Goal: Information Seeking & Learning: Learn about a topic

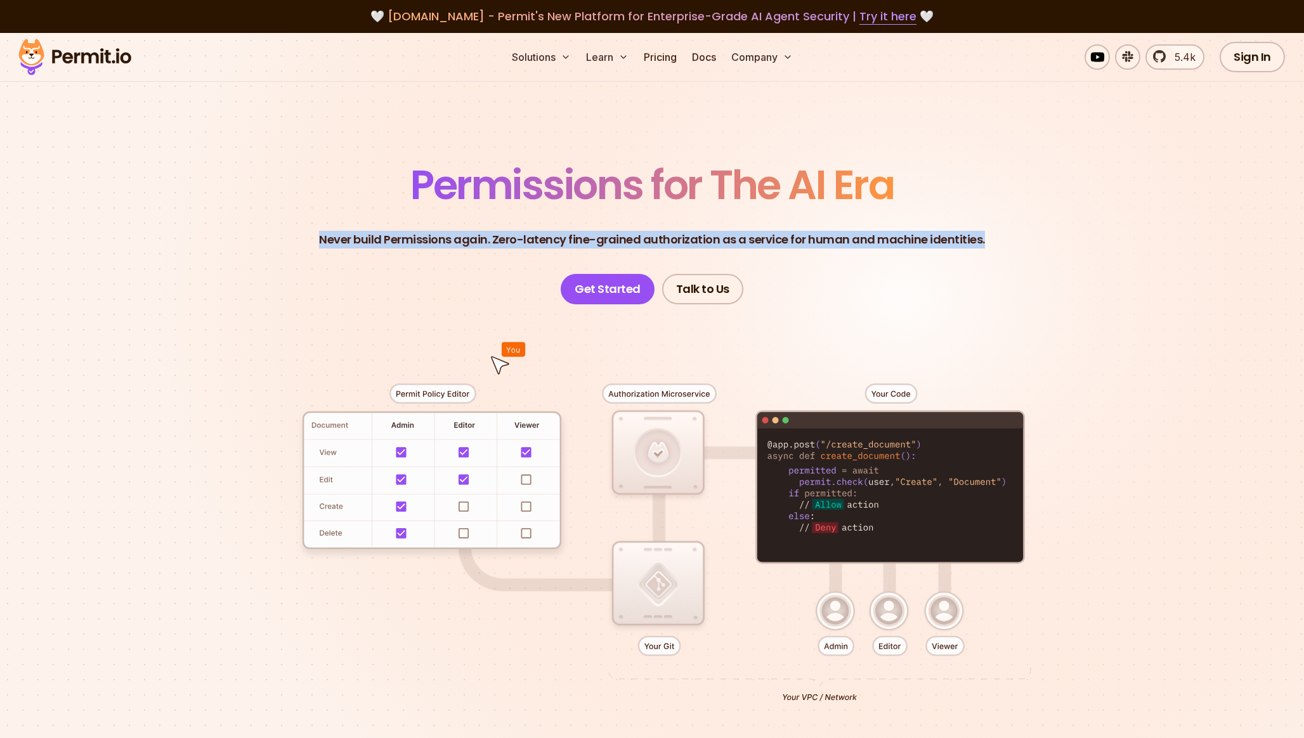
drag, startPoint x: 360, startPoint y: 232, endPoint x: 1078, endPoint y: 252, distance: 718.3
click at [1078, 252] on header "Permissions for The AI Era Never build Permissions again. Zero-latency fine-gra…" at bounding box center [652, 235] width 888 height 140
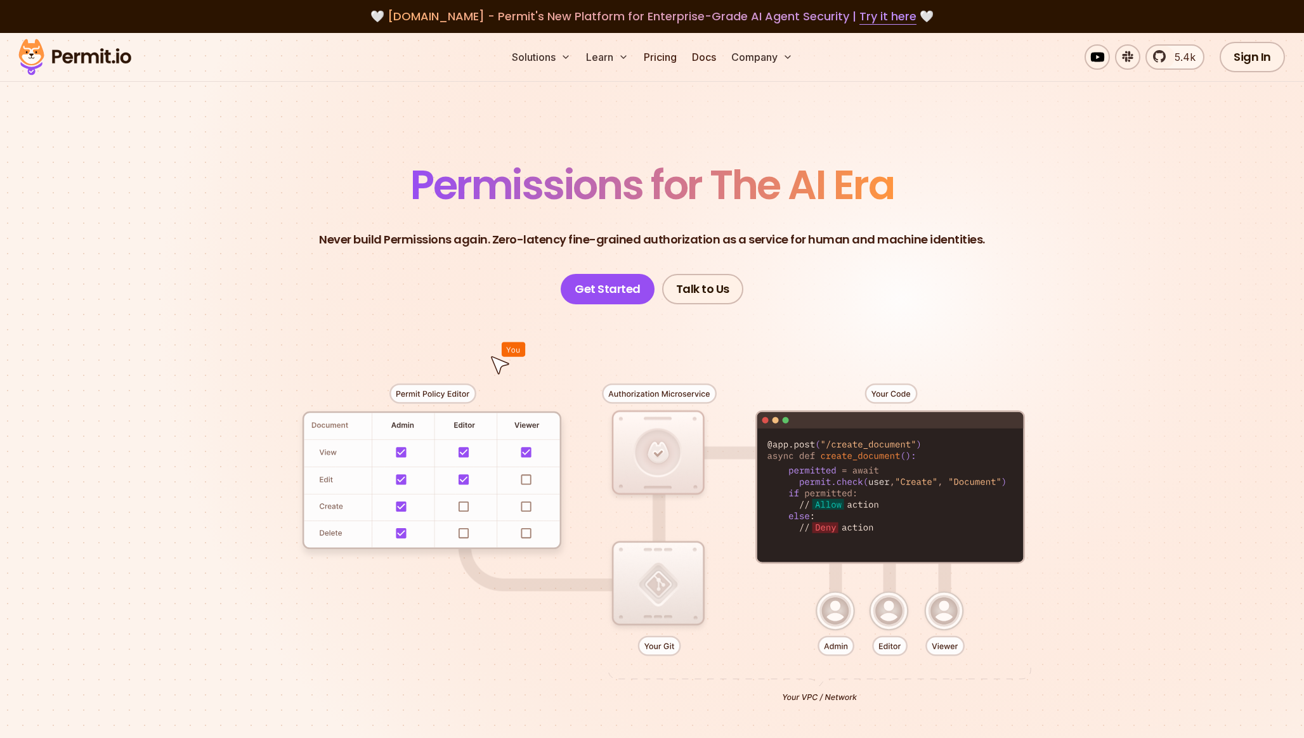
click at [1077, 253] on header "Permissions for The AI Era Never build Permissions again. Zero-latency fine-gra…" at bounding box center [652, 235] width 888 height 140
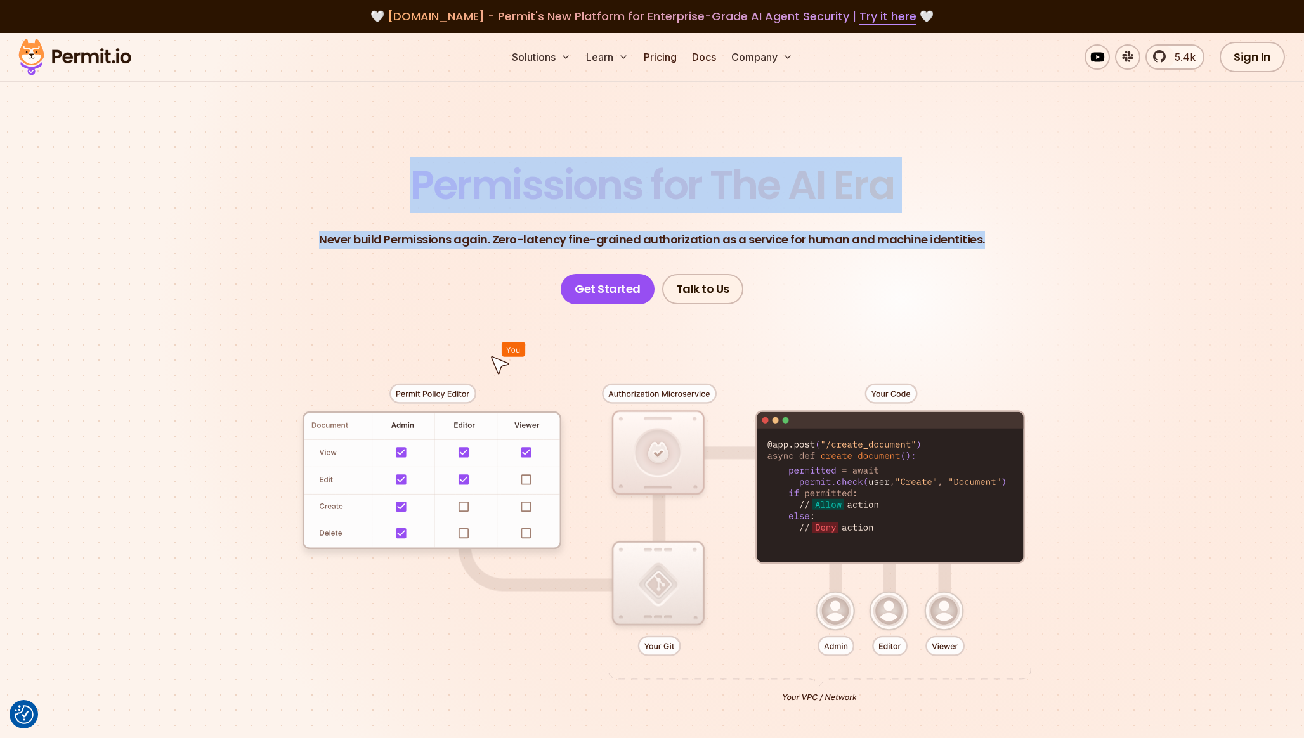
drag, startPoint x: 1019, startPoint y: 247, endPoint x: 398, endPoint y: 166, distance: 626.2
click at [398, 166] on header "Permissions for The AI Era Never build Permissions again. Zero-latency fine-gra…" at bounding box center [652, 235] width 888 height 140
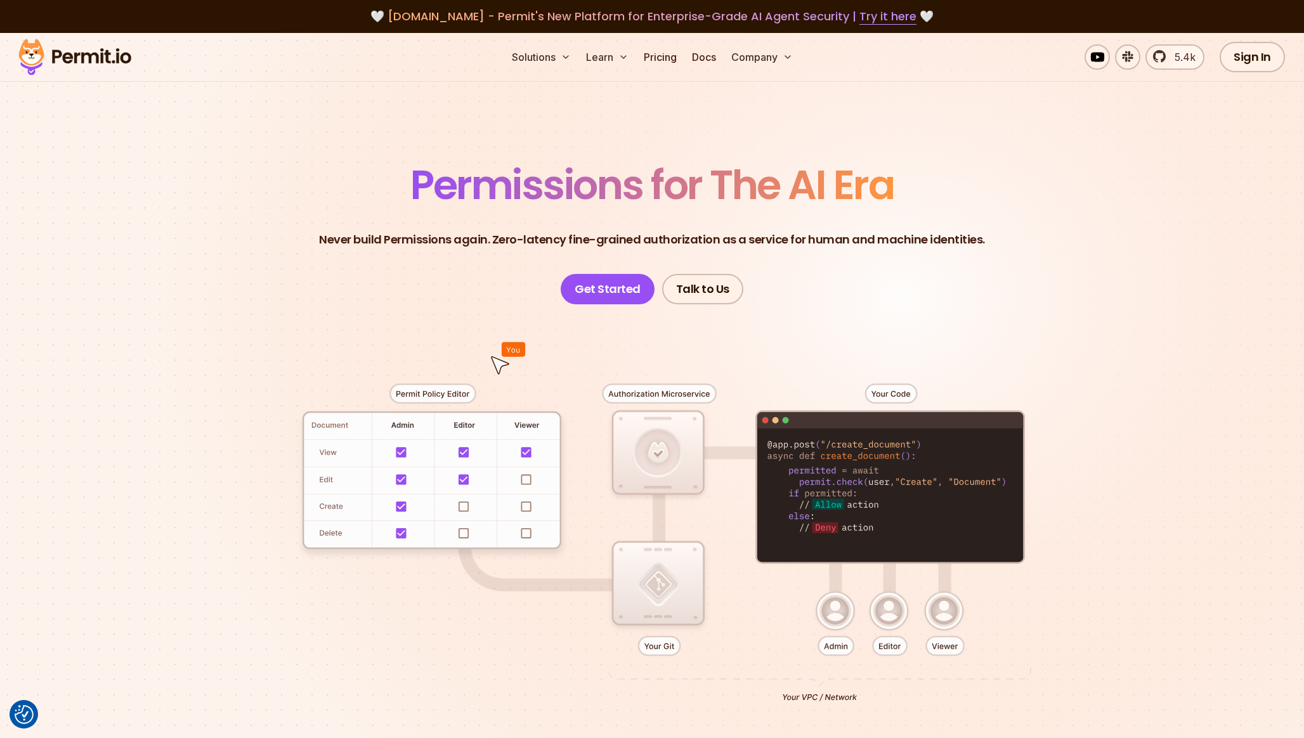
click at [398, 166] on header "Permissions for The AI Era Never build Permissions again. Zero-latency fine-gra…" at bounding box center [652, 235] width 888 height 140
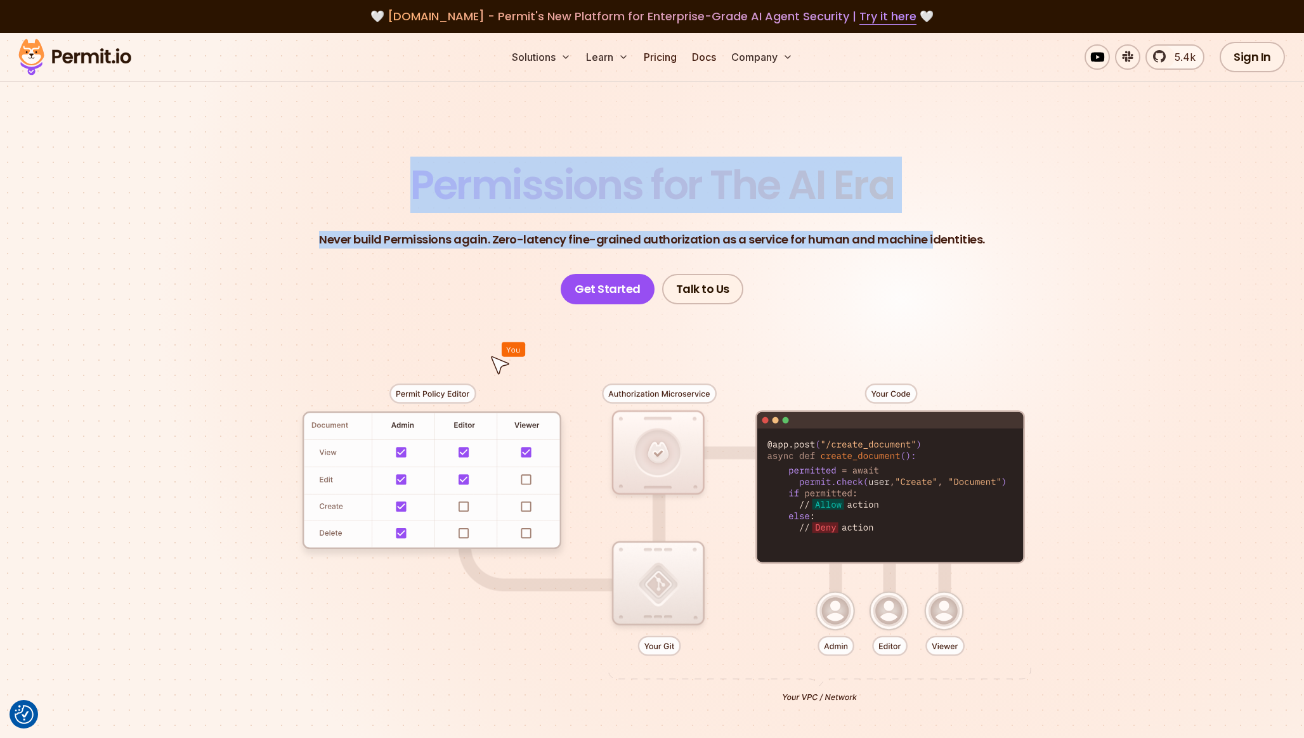
drag, startPoint x: 402, startPoint y: 169, endPoint x: 963, endPoint y: 242, distance: 565.4
click at [927, 247] on header "Permissions for The AI Era Never build Permissions again. Zero-latency fine-gra…" at bounding box center [652, 235] width 888 height 140
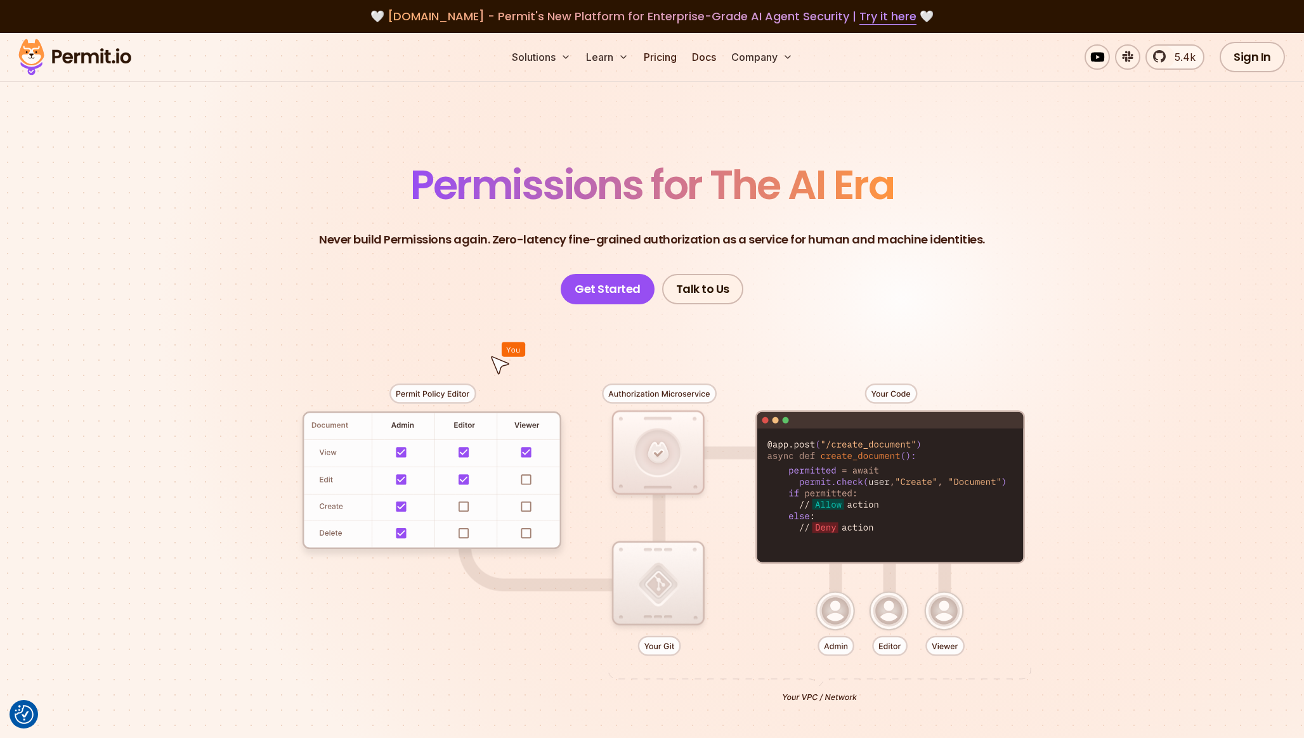
drag, startPoint x: 991, startPoint y: 241, endPoint x: 1016, endPoint y: 242, distance: 24.1
click at [997, 242] on header "Permissions for The AI Era Never build Permissions again. Zero-latency fine-gra…" at bounding box center [652, 235] width 888 height 140
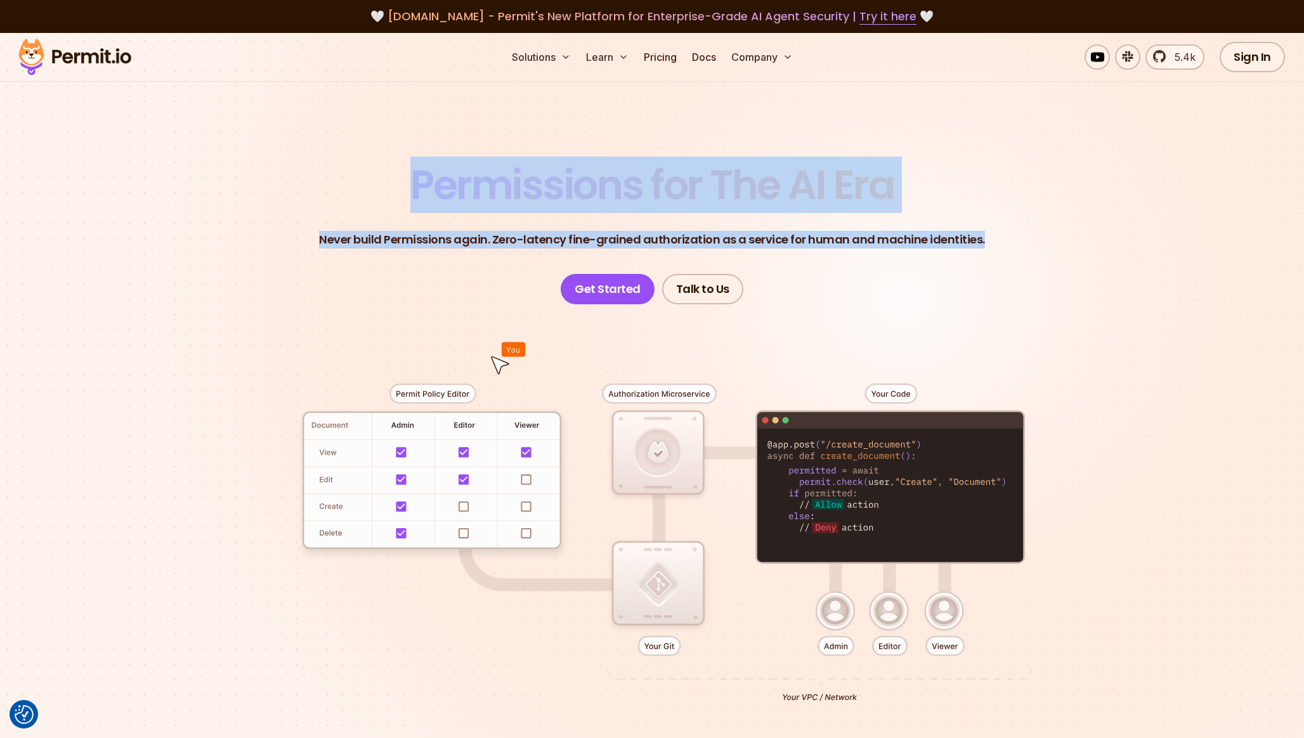
drag, startPoint x: 528, startPoint y: 192, endPoint x: 394, endPoint y: 173, distance: 135.7
click at [403, 171] on header "Permissions for The AI Era Never build Permissions again. Zero-latency fine-gra…" at bounding box center [652, 235] width 888 height 140
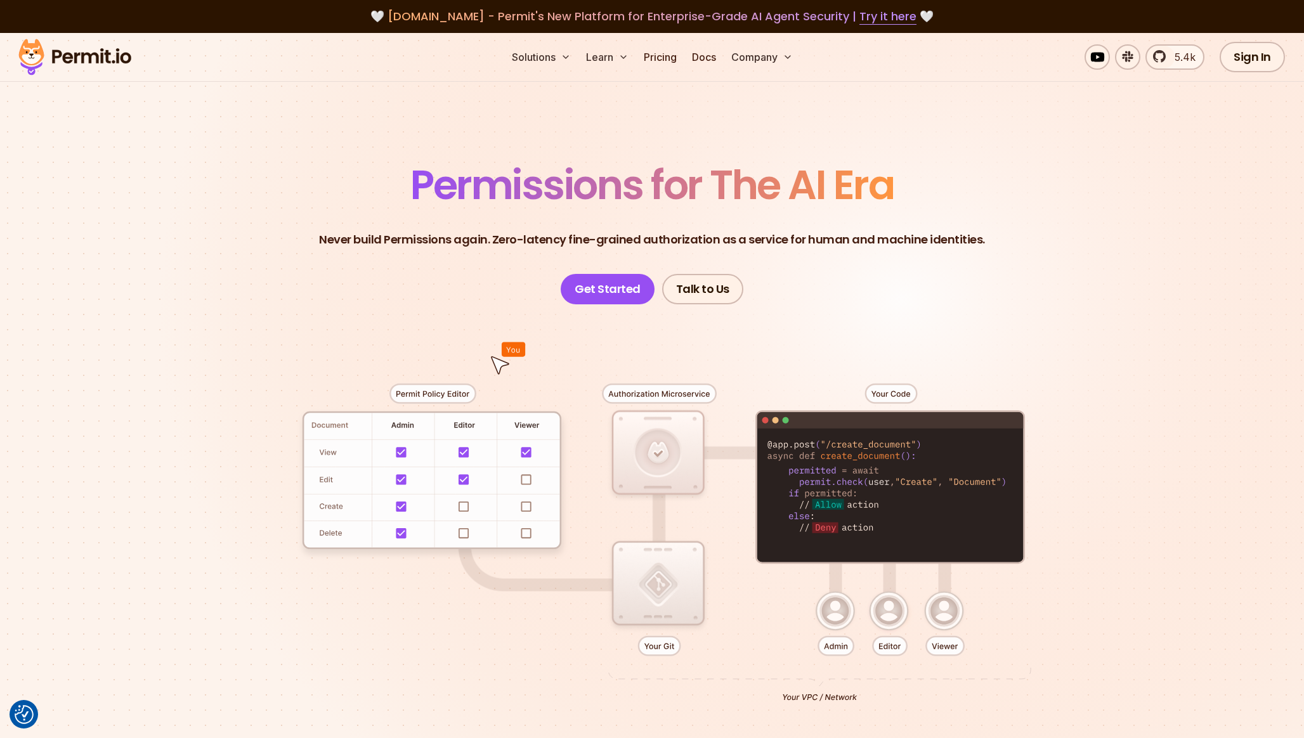
drag, startPoint x: 394, startPoint y: 173, endPoint x: 387, endPoint y: 176, distance: 7.7
click at [393, 174] on header "Permissions for The AI Era Never build Permissions again. Zero-latency fine-gra…" at bounding box center [652, 235] width 888 height 140
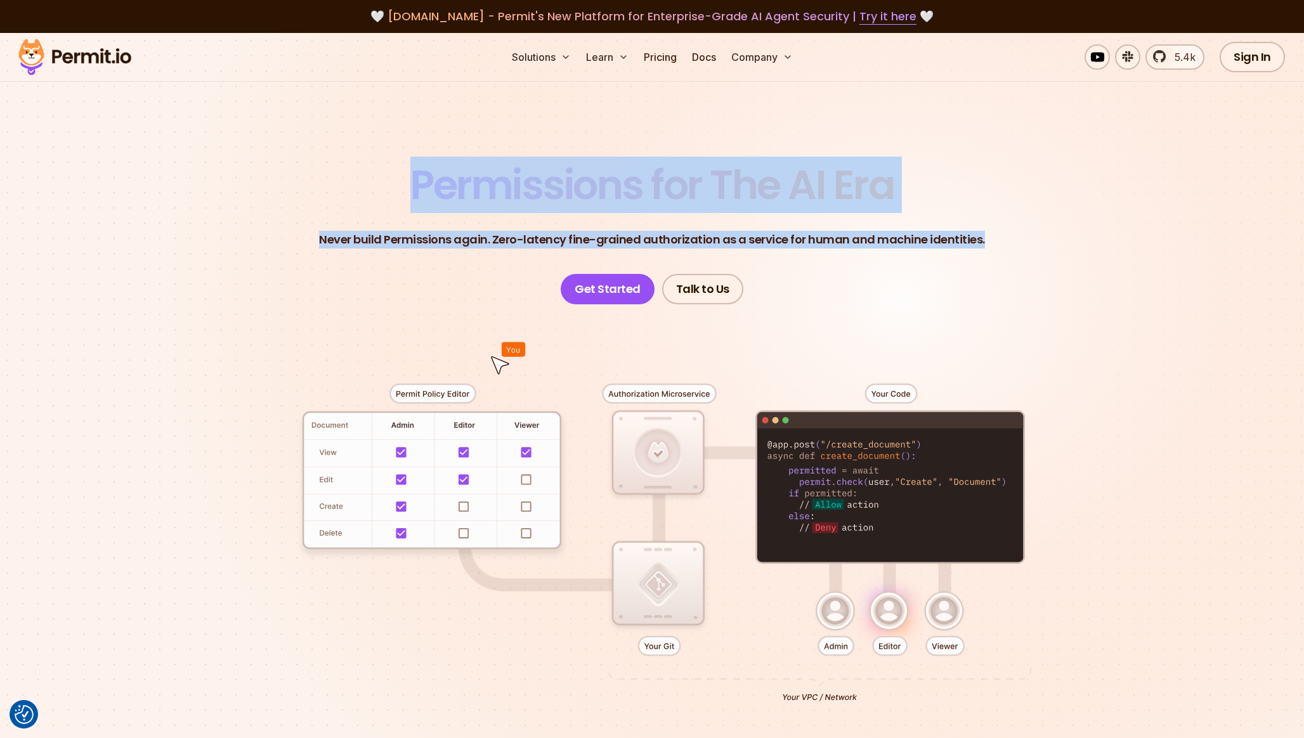
drag, startPoint x: 542, startPoint y: 197, endPoint x: 1040, endPoint y: 239, distance: 499.0
click at [1040, 239] on header "Permissions for The AI Era Never build Permissions again. Zero-latency fine-gra…" at bounding box center [652, 235] width 888 height 140
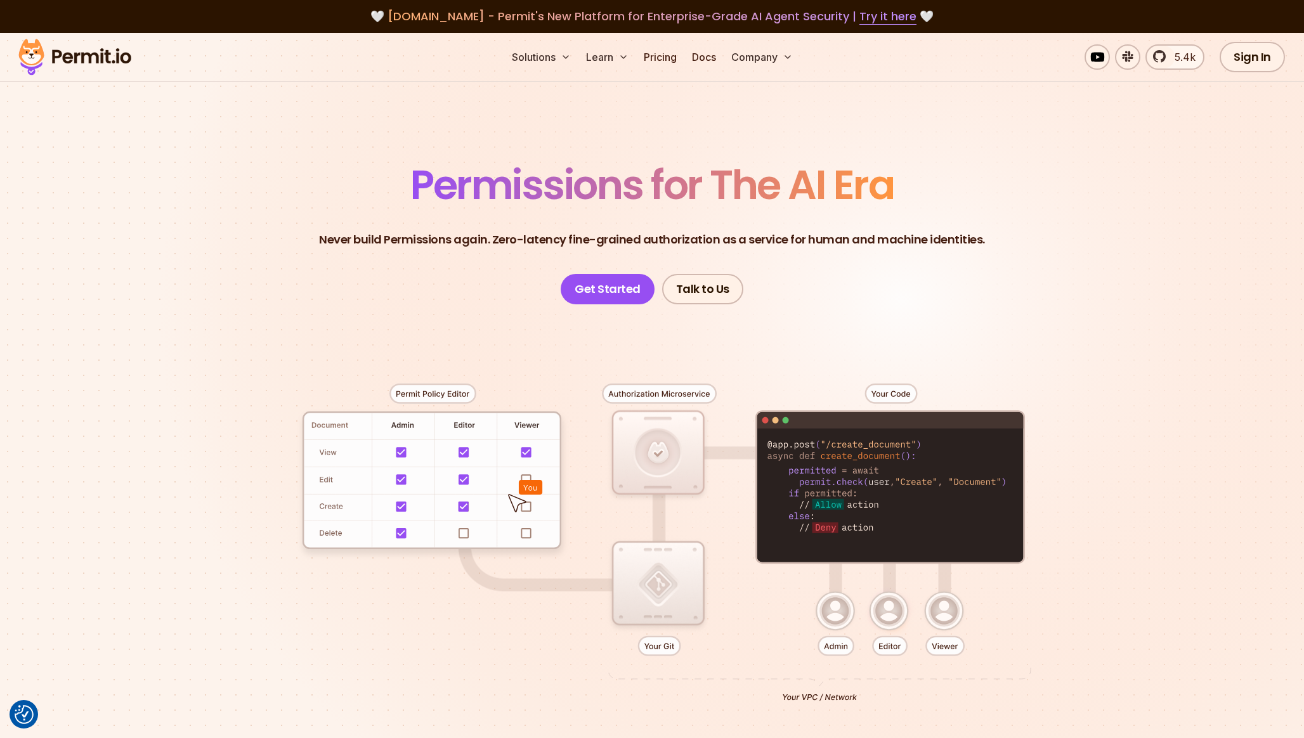
click at [816, 266] on header "Permissions for The AI Era Never build Permissions again. Zero-latency fine-gra…" at bounding box center [652, 235] width 888 height 140
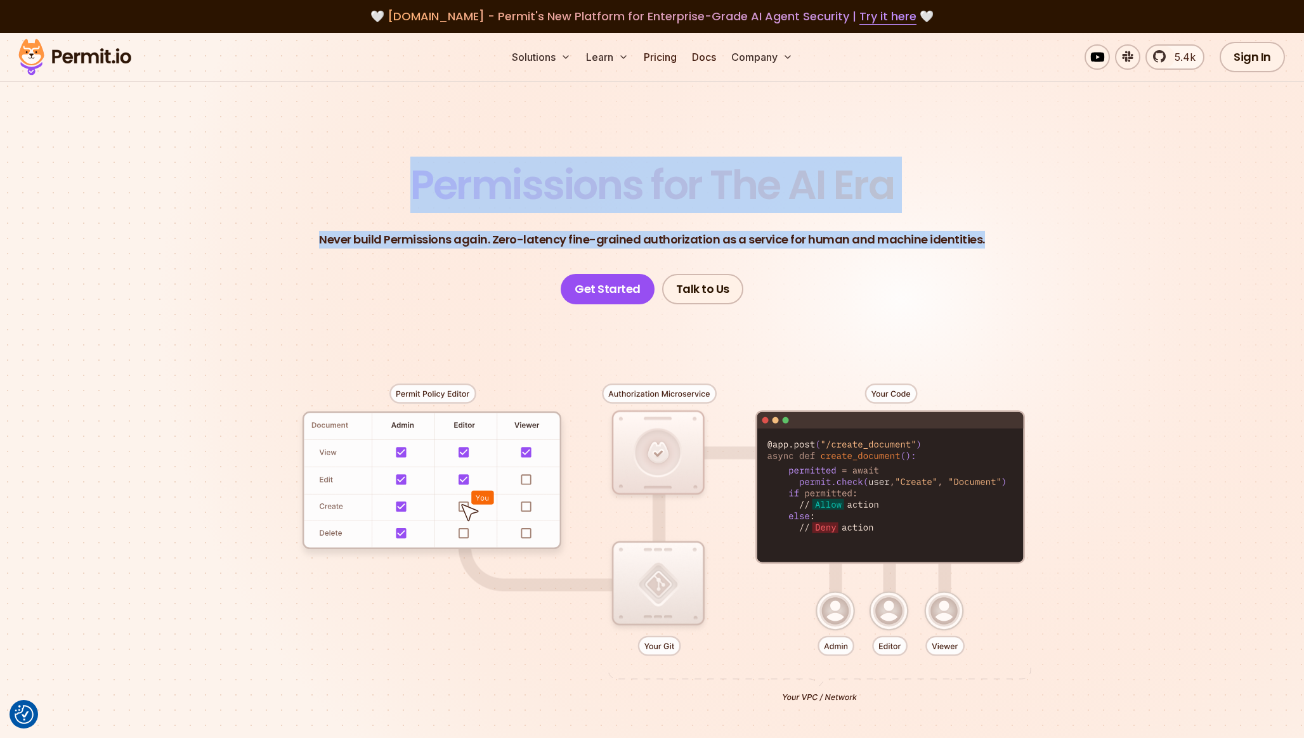
drag, startPoint x: 981, startPoint y: 247, endPoint x: 416, endPoint y: 184, distance: 568.7
click at [416, 184] on header "Permissions for The AI Era Never build Permissions again. Zero-latency fine-gra…" at bounding box center [652, 235] width 888 height 140
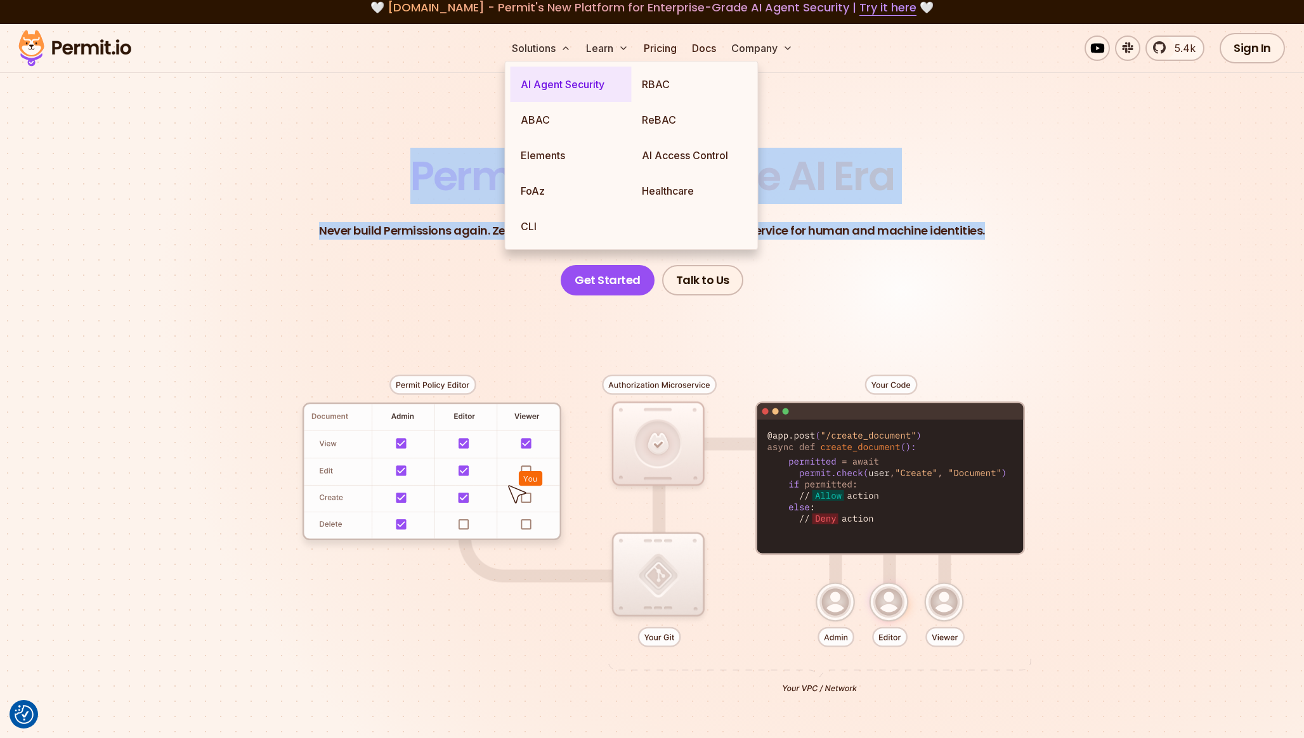
scroll to position [11, 0]
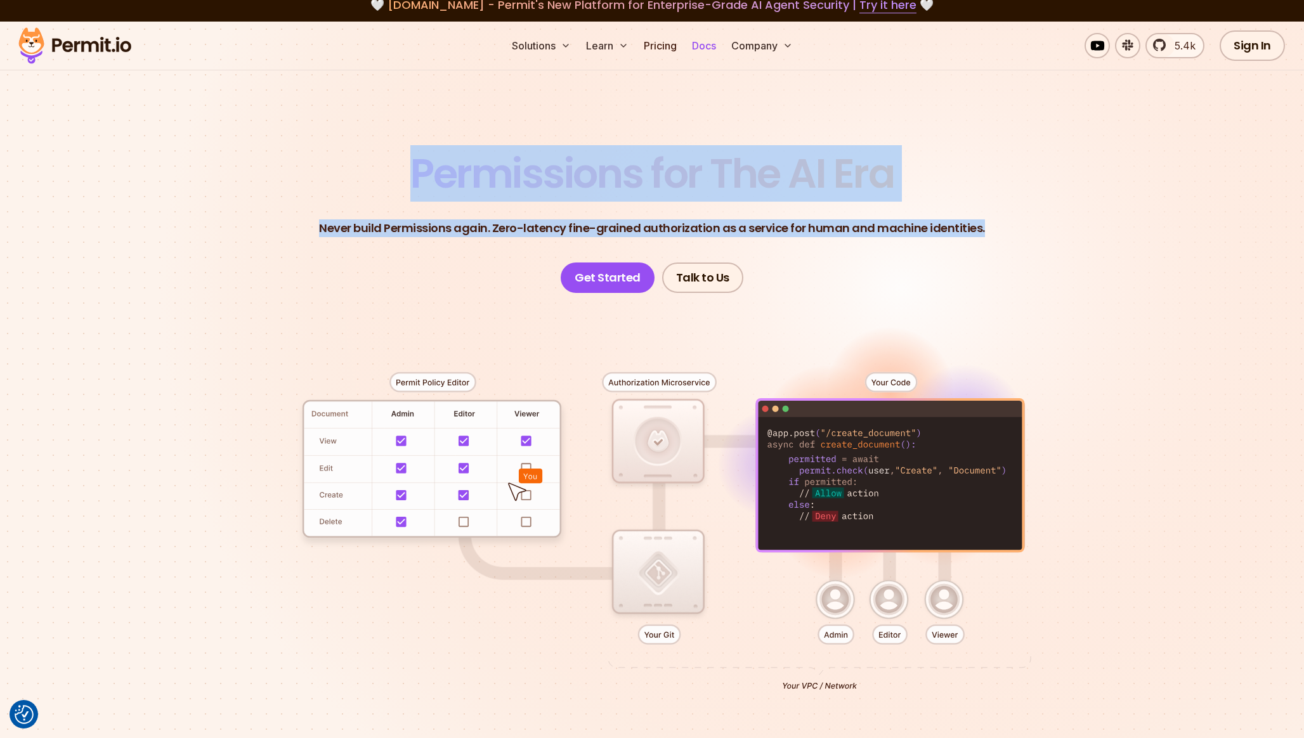
click at [716, 51] on link "Docs" at bounding box center [704, 45] width 34 height 25
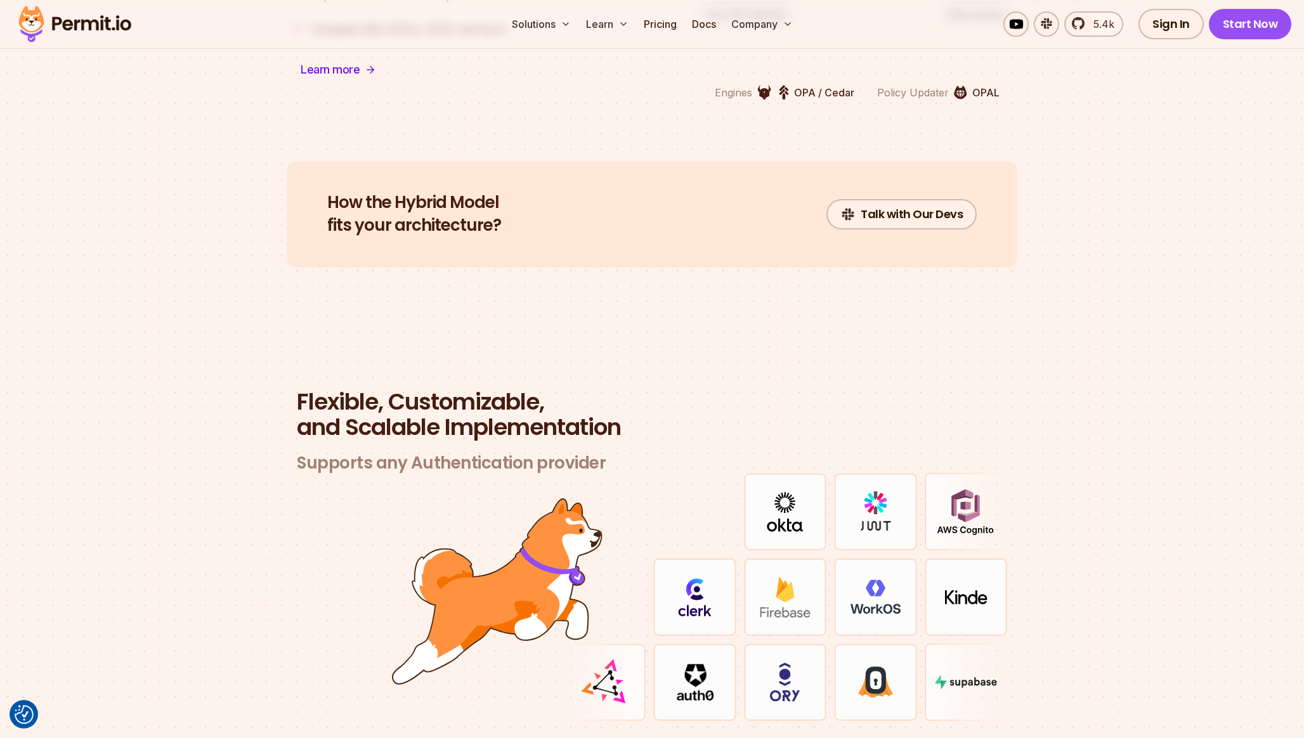
scroll to position [3407, 0]
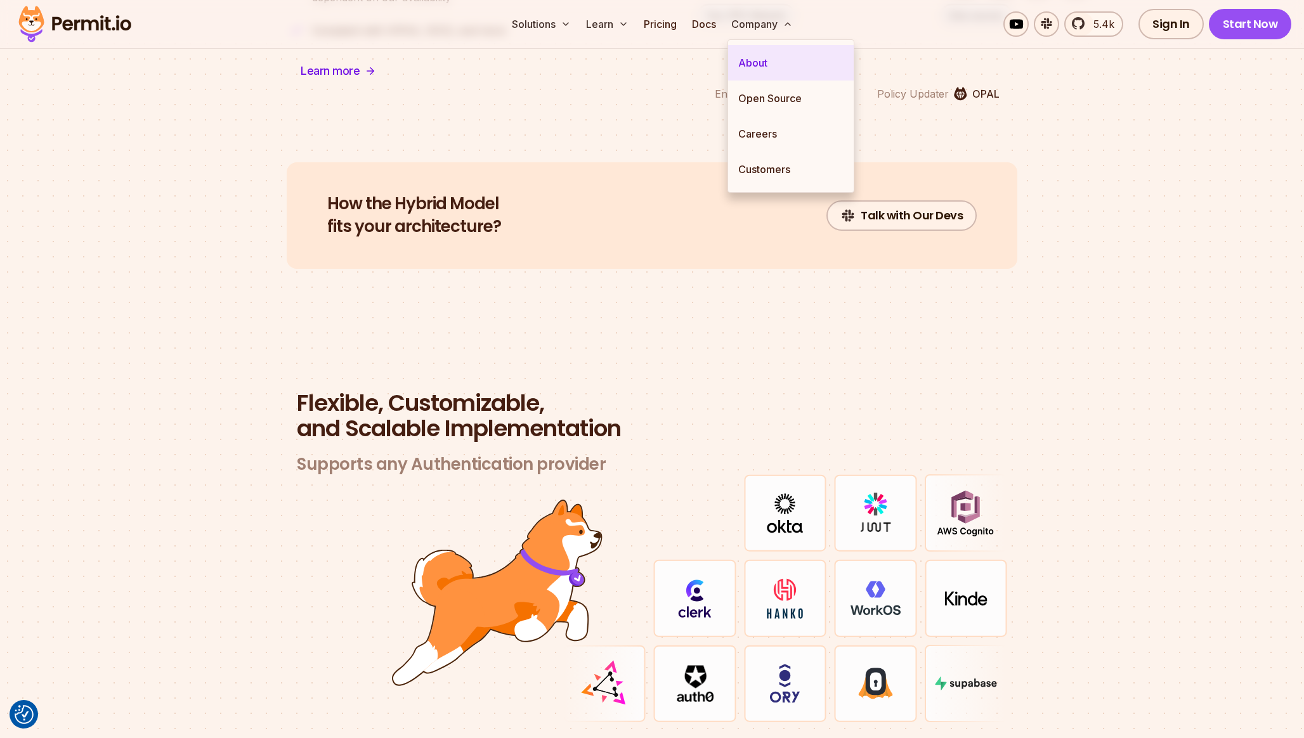
click at [740, 62] on link "About" at bounding box center [791, 63] width 126 height 36
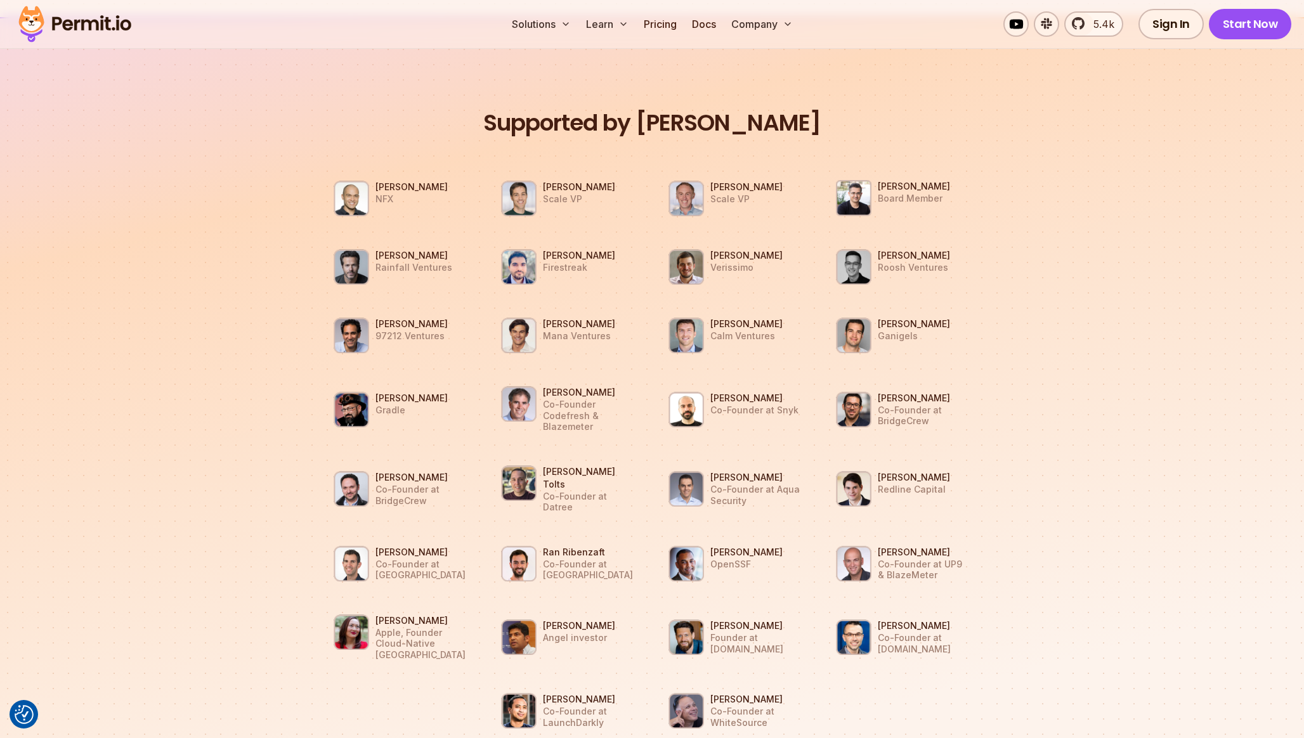
scroll to position [1091, 0]
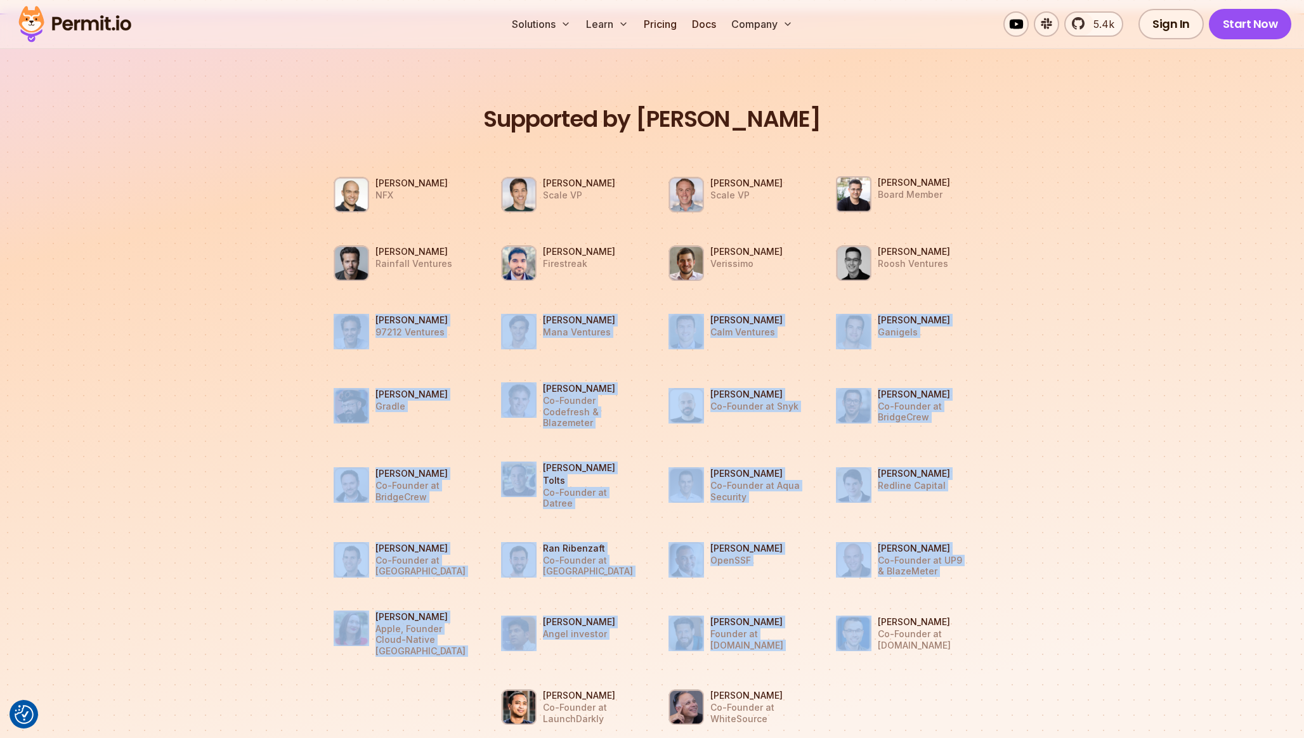
drag, startPoint x: 348, startPoint y: 299, endPoint x: 863, endPoint y: 659, distance: 628.6
click at [866, 660] on ul "[PERSON_NAME] NFX [PERSON_NAME] Scale VP [PERSON_NAME] Scale VP [PERSON_NAME] B…" at bounding box center [652, 450] width 675 height 587
